Goal: Task Accomplishment & Management: Manage account settings

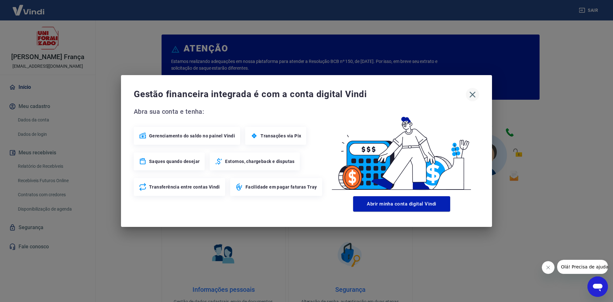
click at [473, 93] on icon "button" at bounding box center [472, 94] width 10 height 10
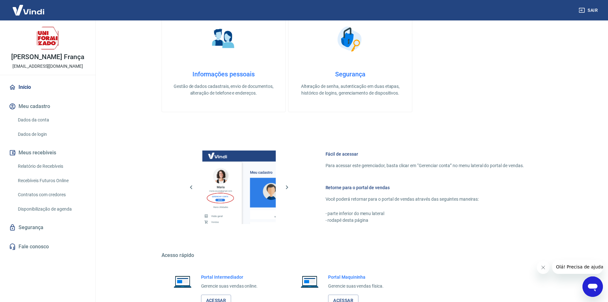
scroll to position [262, 0]
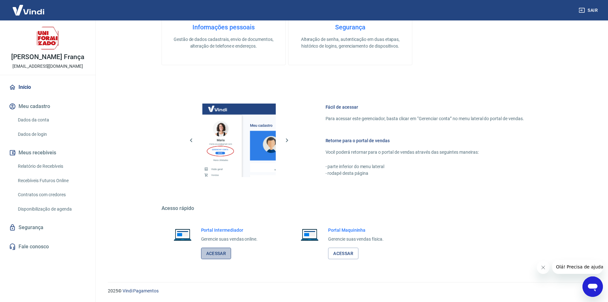
click at [220, 252] on link "Acessar" at bounding box center [216, 253] width 30 height 12
click at [527, 80] on div "ATENÇÃO Estamos realizando adequações em nossa plataforma para atender a Resolu…" at bounding box center [350, 18] width 378 height 495
click at [592, 11] on button "Sair" at bounding box center [588, 10] width 23 height 12
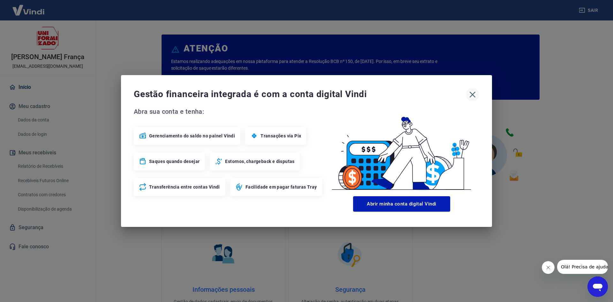
click at [470, 95] on icon "button" at bounding box center [472, 94] width 10 height 10
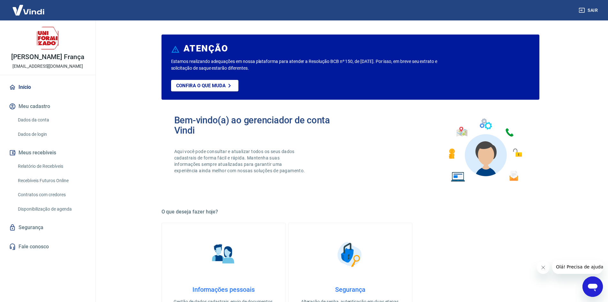
click at [37, 119] on link "Dados da conta" at bounding box center [51, 119] width 72 height 13
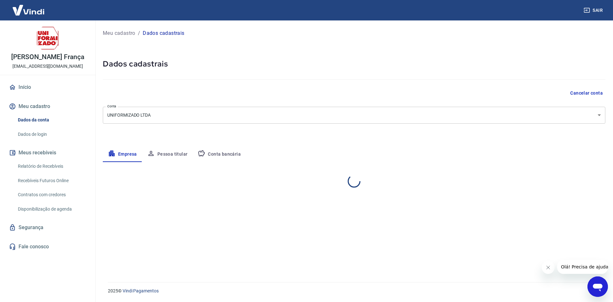
select select "PR"
select select "business"
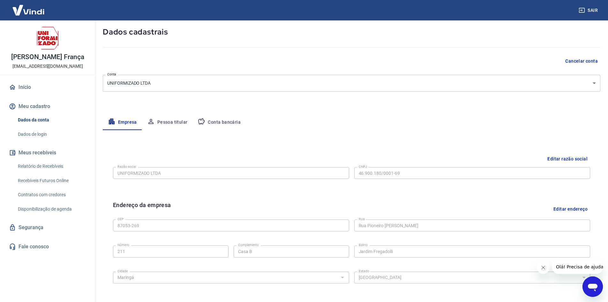
scroll to position [64, 0]
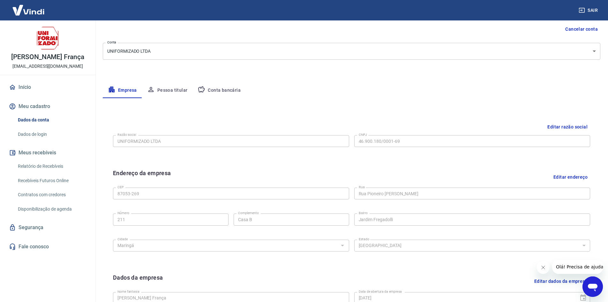
click at [225, 89] on button "Conta bancária" at bounding box center [218, 90] width 53 height 15
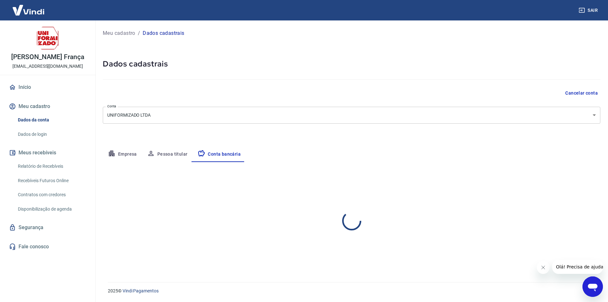
scroll to position [0, 0]
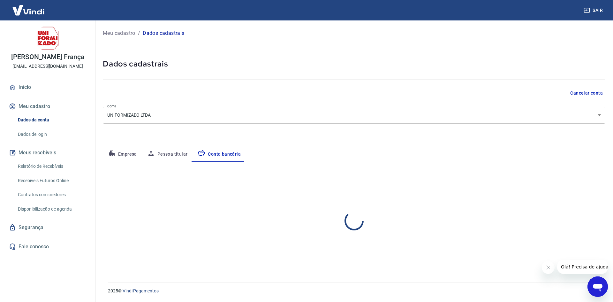
select select "1"
click at [29, 86] on link "Início" at bounding box center [48, 87] width 80 height 14
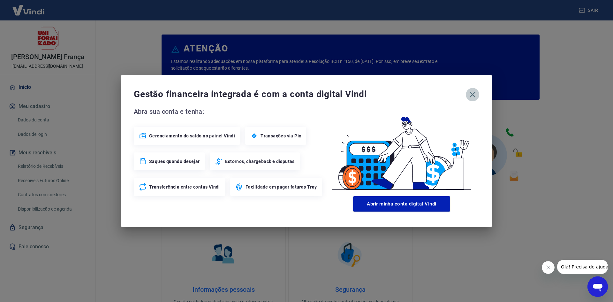
click at [469, 93] on icon "button" at bounding box center [472, 94] width 10 height 10
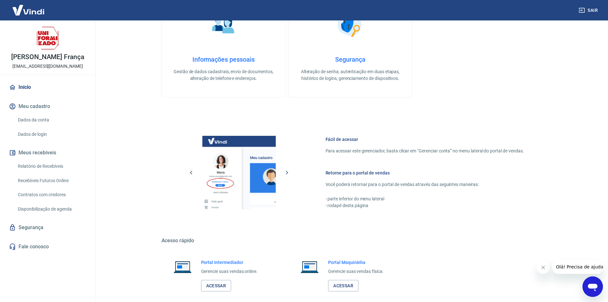
scroll to position [262, 0]
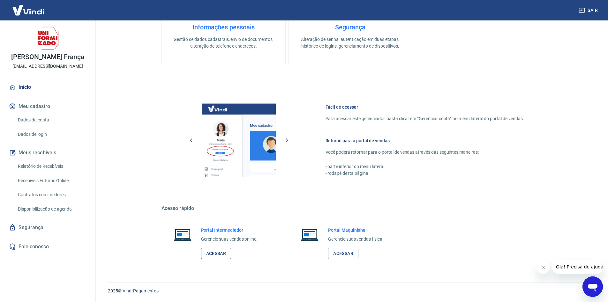
click at [226, 257] on link "Acessar" at bounding box center [216, 253] width 30 height 12
